Goal: Book appointment/travel/reservation

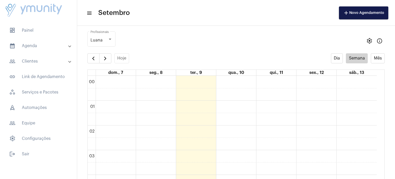
click at [106, 61] on span "button" at bounding box center [105, 58] width 6 height 6
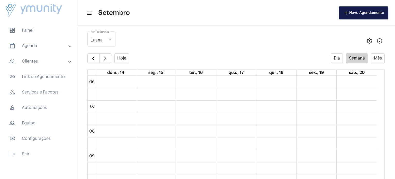
click at [106, 61] on span "button" at bounding box center [105, 58] width 6 height 6
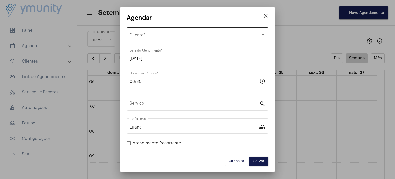
click at [191, 31] on div "Selecione o Cliente Cliente *" at bounding box center [198, 34] width 136 height 16
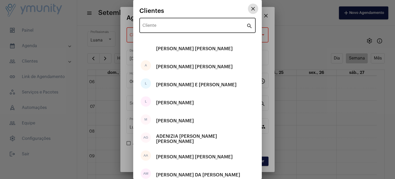
click at [174, 27] on input "Cliente" at bounding box center [195, 26] width 104 height 5
paste input "Welliaine [PERSON_NAME] [PERSON_NAME]"
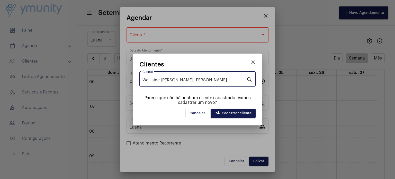
type input "Welliaine [PERSON_NAME] [PERSON_NAME]"
click at [244, 116] on button "person_add Cadastrar cliente" at bounding box center [233, 113] width 45 height 9
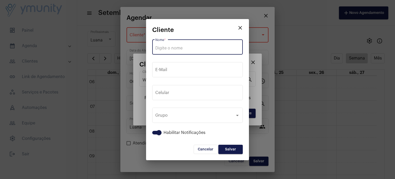
click at [198, 47] on input "Nome *" at bounding box center [197, 48] width 84 height 5
paste input "Welliaine [PERSON_NAME] [PERSON_NAME]"
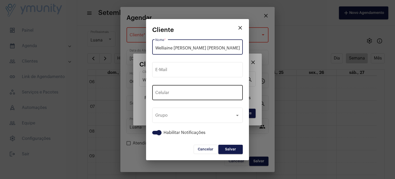
type input "Welliaine [PERSON_NAME] [PERSON_NAME]"
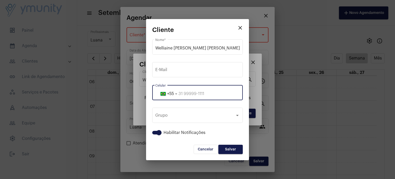
click at [187, 94] on input "tel" at bounding box center [197, 93] width 84 height 5
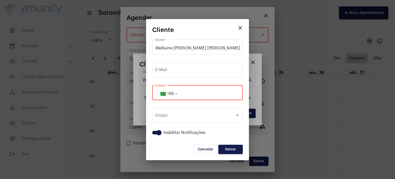
paste input "33984368097"
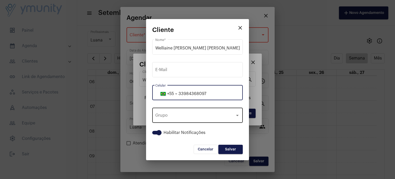
type input "33984368097"
click at [206, 117] on div "Grupo" at bounding box center [195, 116] width 80 height 5
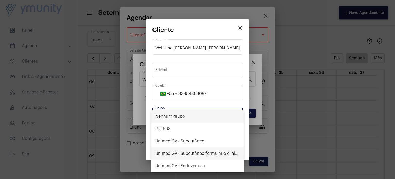
click at [206, 149] on span "Unimed GV - Subcutâneo formulário clínico" at bounding box center [197, 153] width 84 height 12
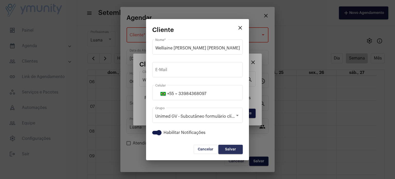
click at [228, 152] on button "Salvar" at bounding box center [231, 149] width 24 height 9
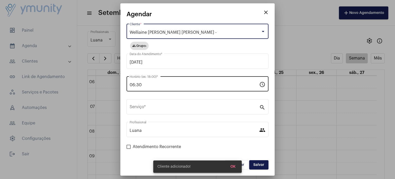
click at [159, 83] on input "06:30" at bounding box center [195, 85] width 130 height 5
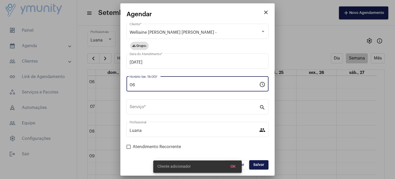
type input "0"
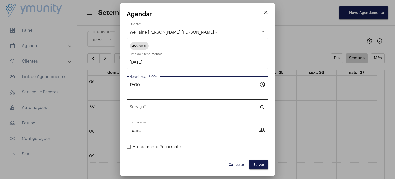
type input "17:00"
click at [141, 108] on input "Serviço *" at bounding box center [195, 108] width 130 height 5
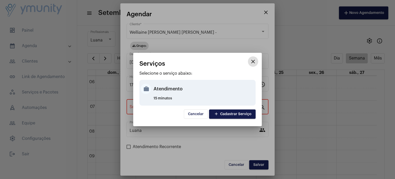
click at [184, 88] on div "Atendimento" at bounding box center [204, 88] width 101 height 15
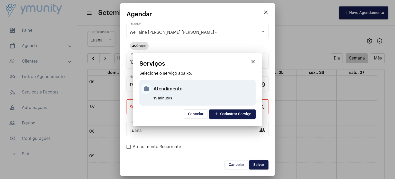
type input "Atendimento"
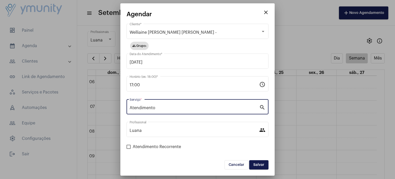
click at [264, 163] on span "Salvar" at bounding box center [259, 165] width 11 height 4
